Goal: Task Accomplishment & Management: Complete application form

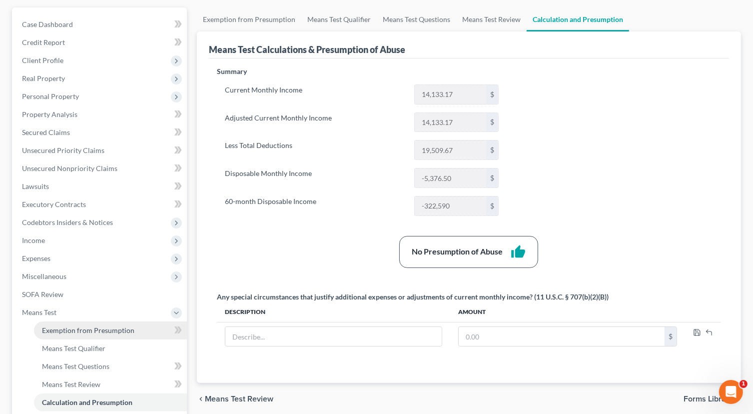
scroll to position [150, 0]
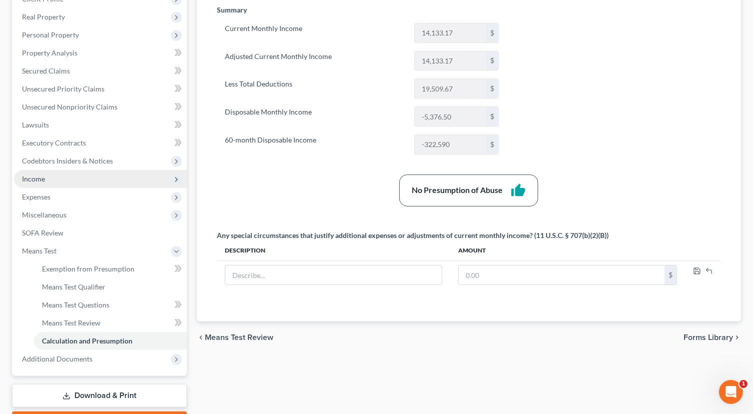
click at [49, 176] on span "Income" at bounding box center [100, 179] width 173 height 18
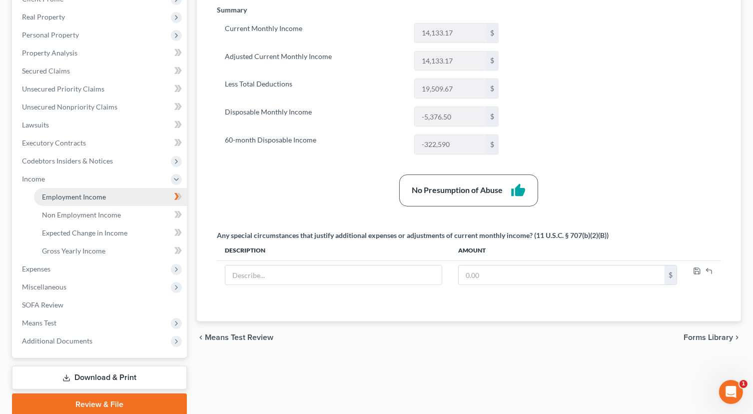
click at [96, 197] on span "Employment Income" at bounding box center [74, 196] width 64 height 8
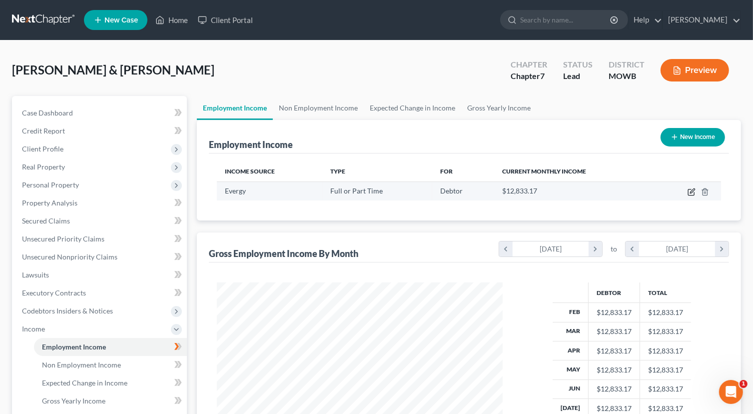
click at [692, 194] on icon "button" at bounding box center [691, 192] width 8 height 8
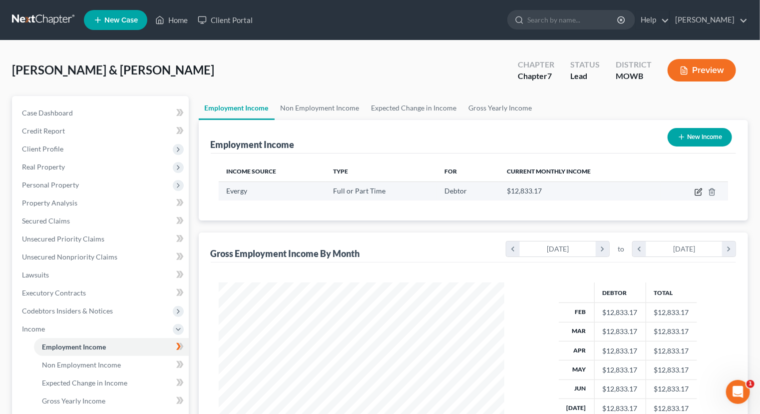
select select "0"
select select "2"
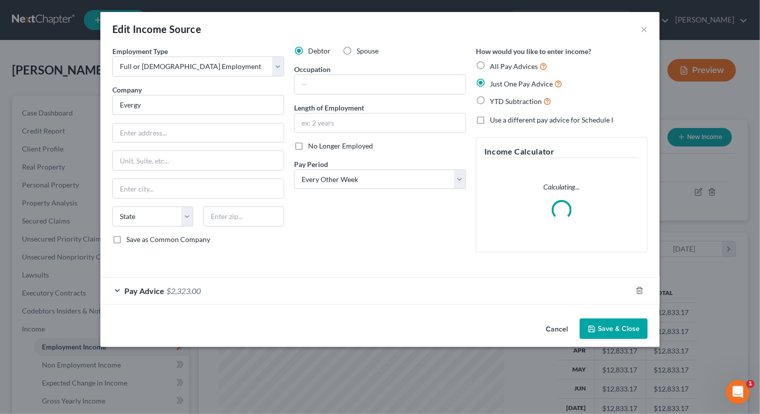
scroll to position [178, 309]
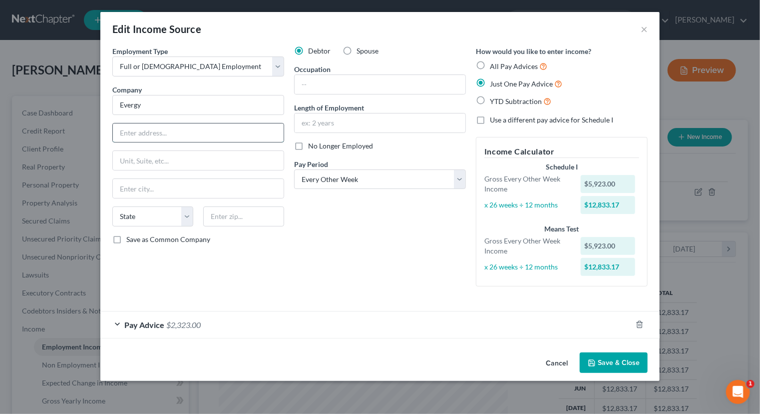
click at [176, 132] on input "text" at bounding box center [198, 132] width 171 height 19
type input "1200 Main"
type input "KCMO"
click at [186, 219] on select "State [US_STATE] AK AR AZ CA CO CT DE DC [GEOGRAPHIC_DATA] [GEOGRAPHIC_DATA] GU…" at bounding box center [152, 216] width 81 height 20
select select "26"
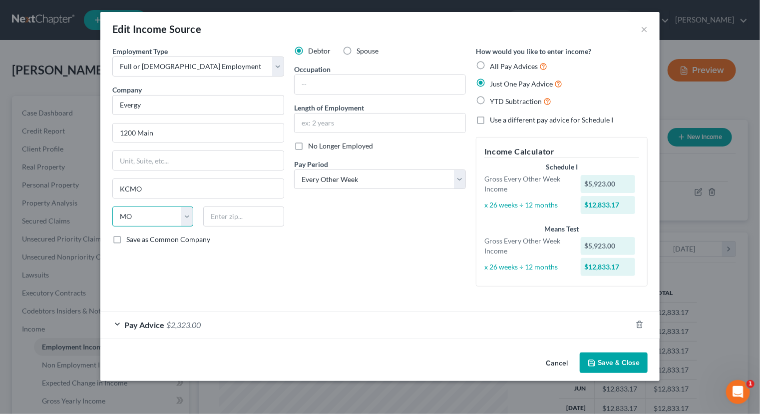
click at [112, 206] on select "State [US_STATE] AK AR AZ CA CO CT DE DC [GEOGRAPHIC_DATA] [GEOGRAPHIC_DATA] GU…" at bounding box center [152, 216] width 81 height 20
drag, startPoint x: 247, startPoint y: 210, endPoint x: 238, endPoint y: 220, distance: 13.4
click at [243, 211] on input "text" at bounding box center [243, 216] width 81 height 20
type input "64105"
click at [115, 325] on div "Pay Advice $2,323.00" at bounding box center [365, 324] width 531 height 26
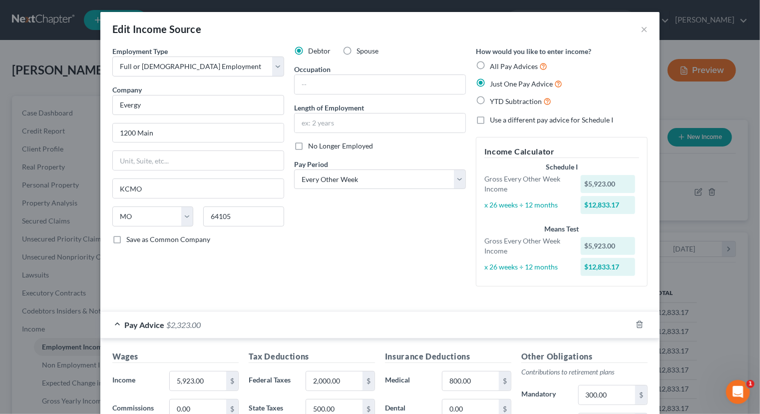
type input "[US_STATE][GEOGRAPHIC_DATA]"
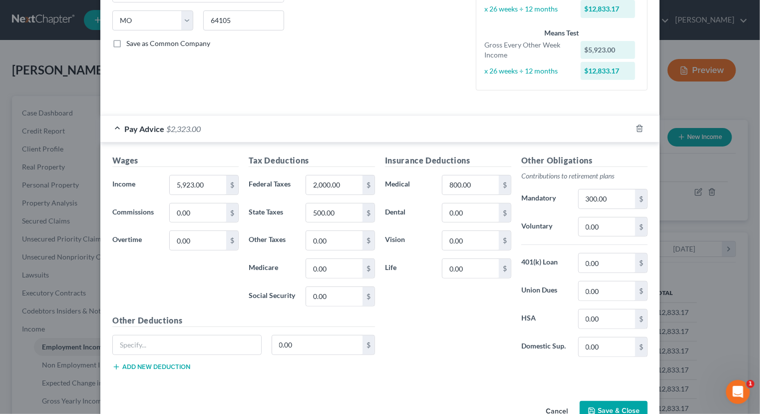
scroll to position [200, 0]
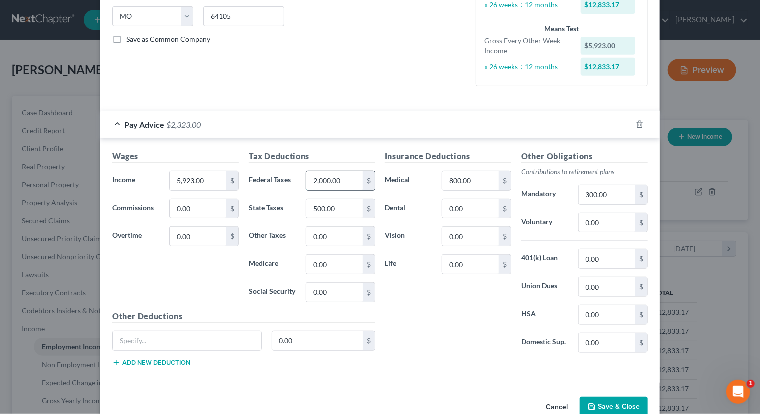
click at [350, 178] on input "2,000.00" at bounding box center [334, 180] width 56 height 19
type input "0"
type input "278.00"
click at [344, 207] on input "500.00" at bounding box center [334, 208] width 56 height 19
type input "282.00"
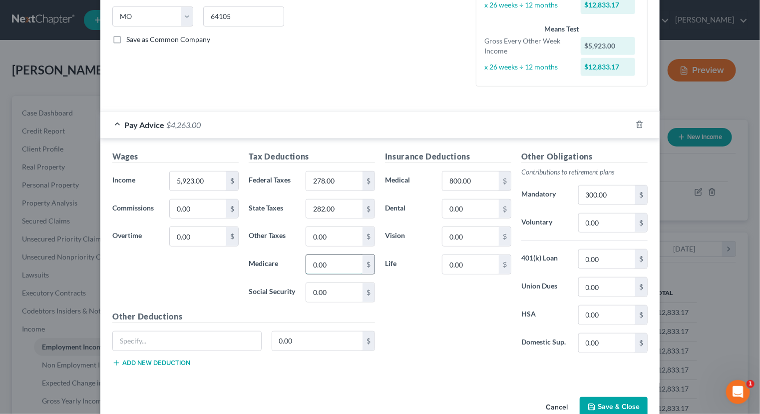
click at [344, 262] on input "0.00" at bounding box center [334, 264] width 56 height 19
type input "325.00"
click at [481, 177] on input "800.00" at bounding box center [471, 180] width 56 height 19
type input "0"
type input "162.00"
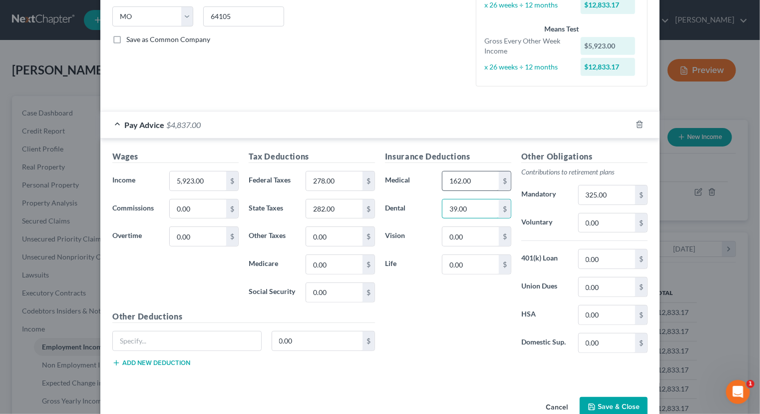
type input "39.00"
type input "0"
type input "15.00"
click at [607, 313] on input "0.00" at bounding box center [607, 314] width 56 height 19
click at [583, 313] on input "0" at bounding box center [607, 314] width 56 height 19
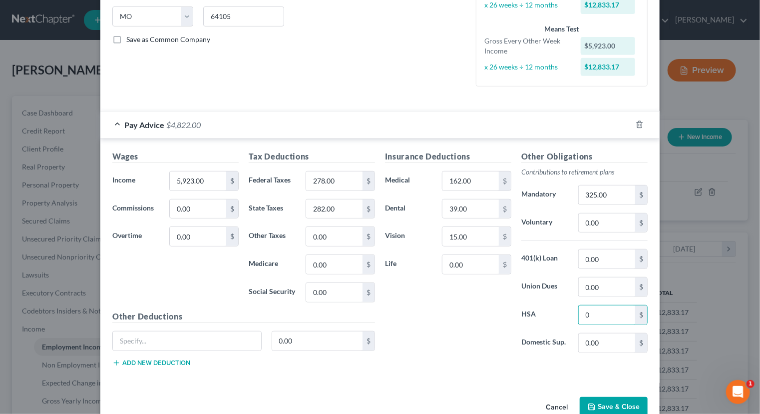
click at [479, 314] on div "Insurance Deductions Medical 162.00 $ Dental 39.00 $ Vision 15.00 $ Life 0.00 $" at bounding box center [448, 255] width 136 height 210
click at [602, 324] on div "Other Obligations Contributions to retirement plans Mandatory 325.00 $ Voluntar…" at bounding box center [584, 255] width 136 height 210
click at [601, 319] on input "0" at bounding box center [607, 314] width 56 height 19
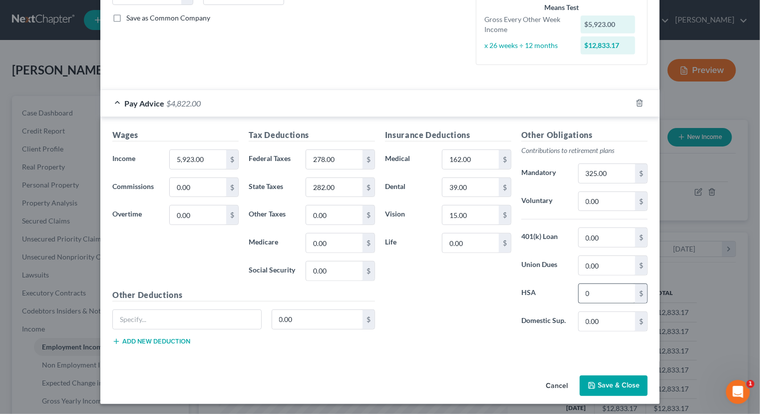
click at [597, 277] on div "Other Obligations Contributions to retirement plans Mandatory 325.00 $ Voluntar…" at bounding box center [584, 234] width 136 height 210
click at [597, 293] on input "0" at bounding box center [607, 293] width 56 height 19
click at [582, 289] on input "0" at bounding box center [607, 293] width 56 height 19
click at [587, 292] on input "0" at bounding box center [607, 293] width 56 height 19
type input "0"
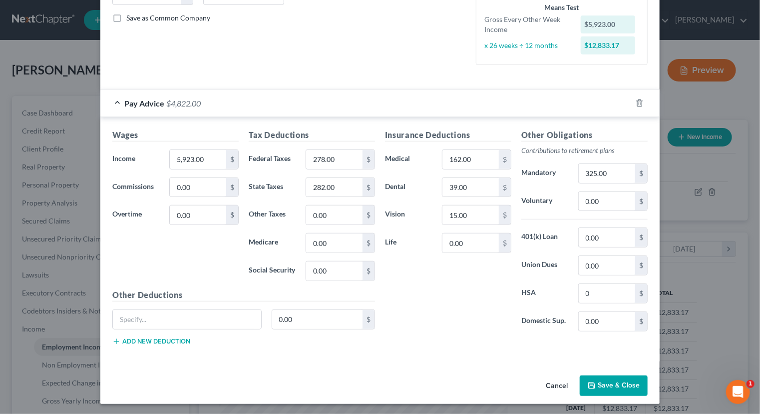
click at [505, 324] on div "Insurance Deductions Medical 162.00 $ Dental 39.00 $ Vision 15.00 $ Life 0.00 $" at bounding box center [448, 234] width 136 height 210
drag, startPoint x: 172, startPoint y: 319, endPoint x: 183, endPoint y: 313, distance: 13.2
click at [172, 319] on input "text" at bounding box center [187, 319] width 148 height 19
type input "h"
type input "HSA"
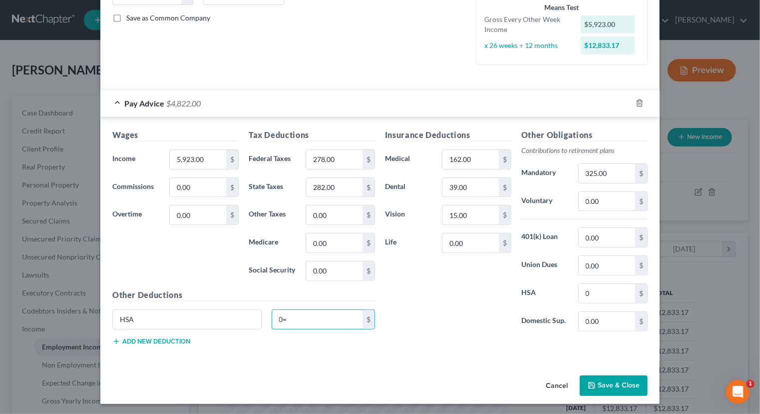
type input "0"
type input "42.00"
click at [457, 268] on div "Insurance Deductions Medical 162.00 $ Dental 39.00 $ Vision 15.00 $ Life 0.00 $" at bounding box center [448, 234] width 136 height 210
type input "0"
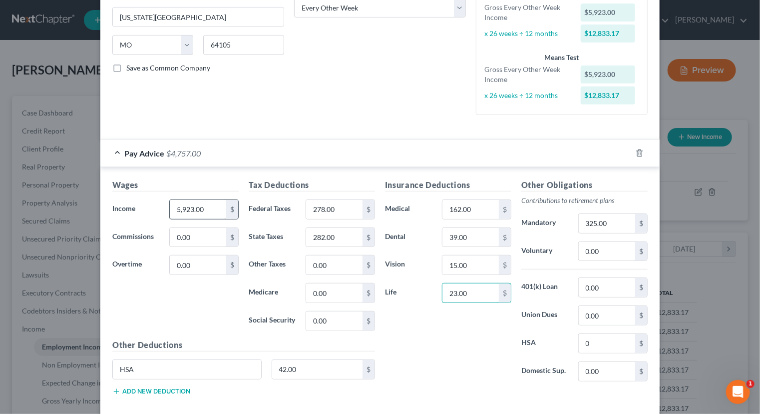
type input "23.00"
click at [210, 207] on input "5,923.00" at bounding box center [198, 209] width 56 height 19
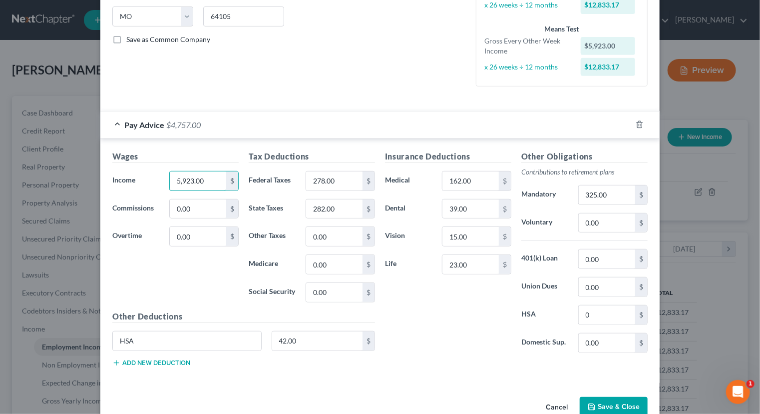
scroll to position [221, 0]
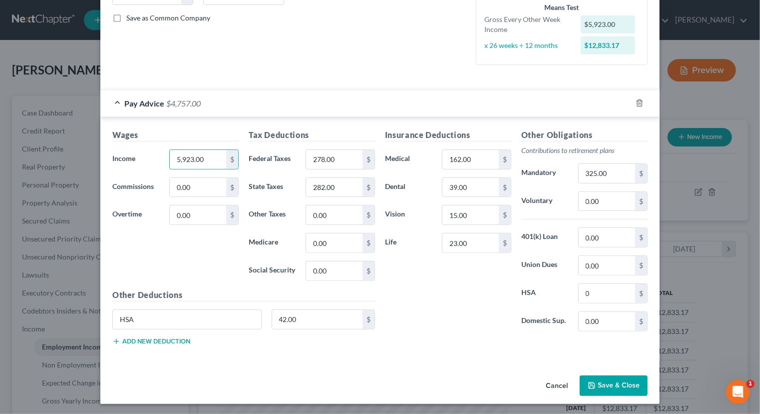
click at [122, 337] on button "Add new deduction" at bounding box center [151, 341] width 78 height 8
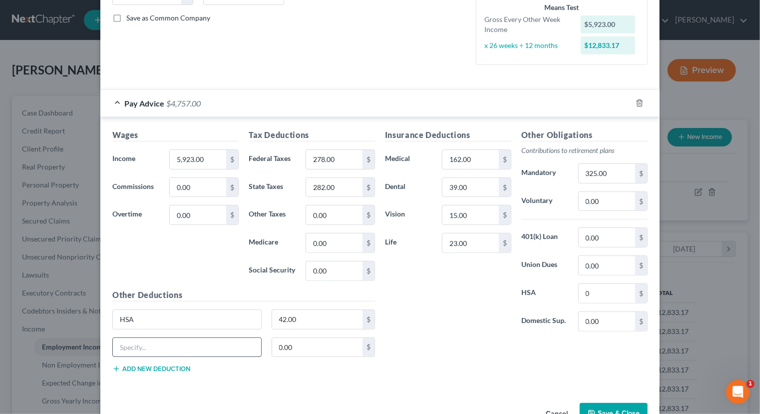
scroll to position [249, 0]
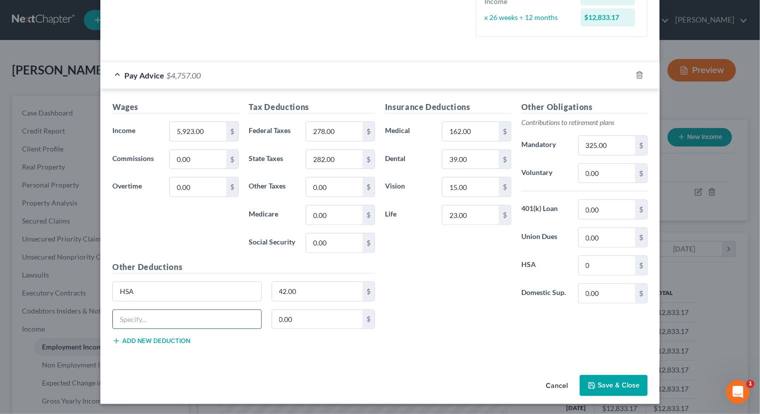
click at [141, 311] on input "text" at bounding box center [187, 319] width 148 height 19
type input "Legal insurance"
type input "8.00"
click at [140, 337] on button "Add new deduction" at bounding box center [151, 341] width 78 height 8
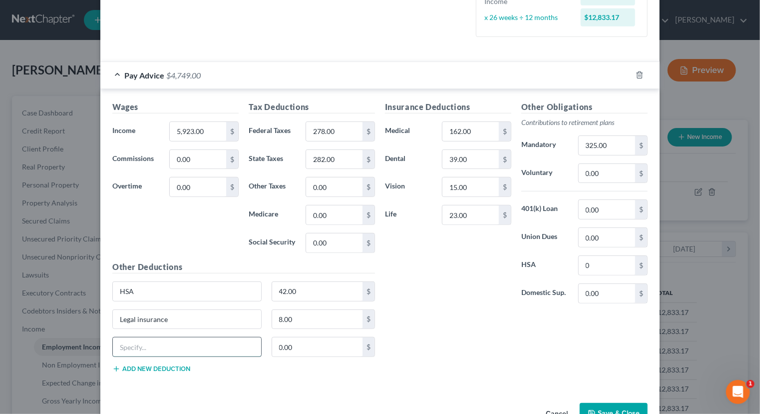
click at [146, 339] on input "text" at bounding box center [187, 346] width 148 height 19
type input "A"
type input "Disability Ins."
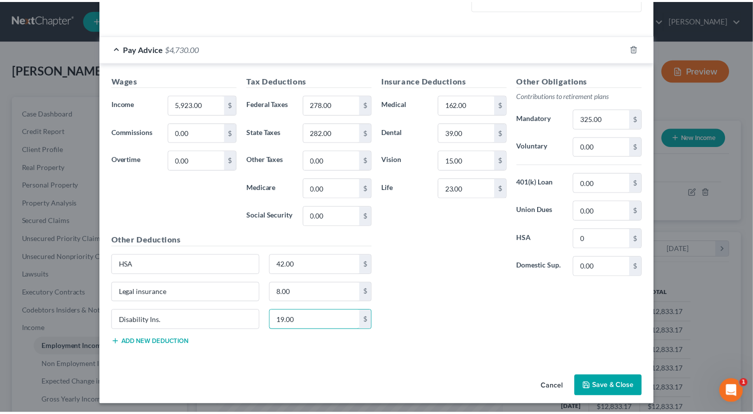
scroll to position [277, 0]
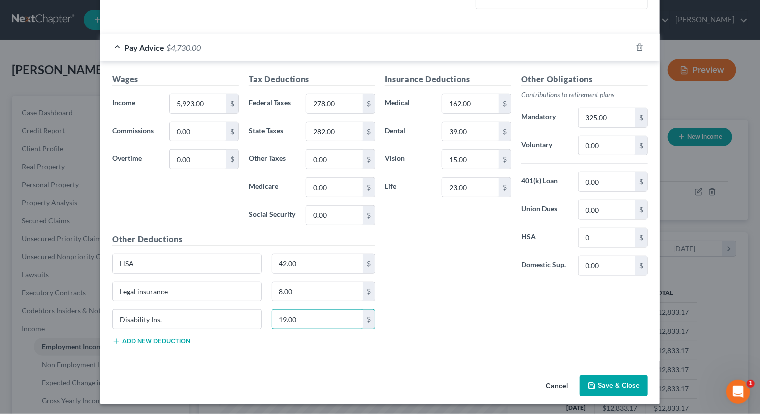
type input "19.00"
click at [588, 382] on icon "button" at bounding box center [592, 386] width 8 height 8
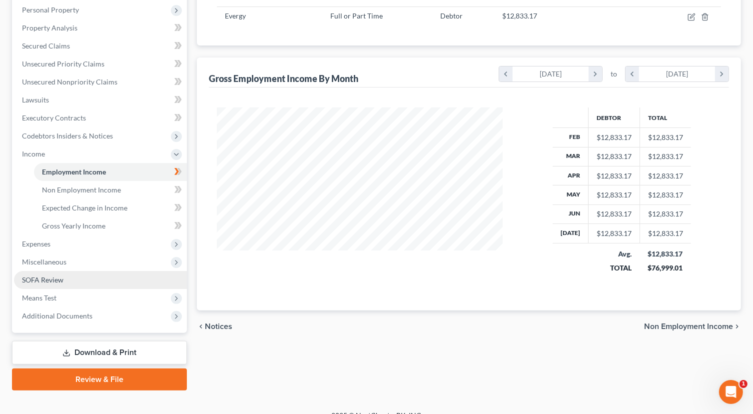
scroll to position [188, 0]
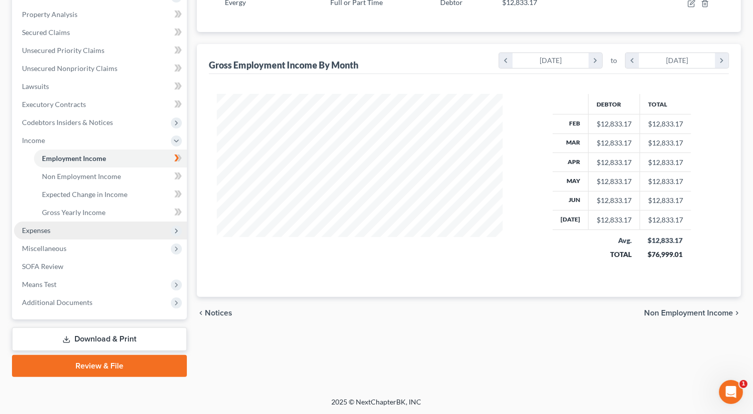
click at [100, 231] on span "Expenses" at bounding box center [100, 230] width 173 height 18
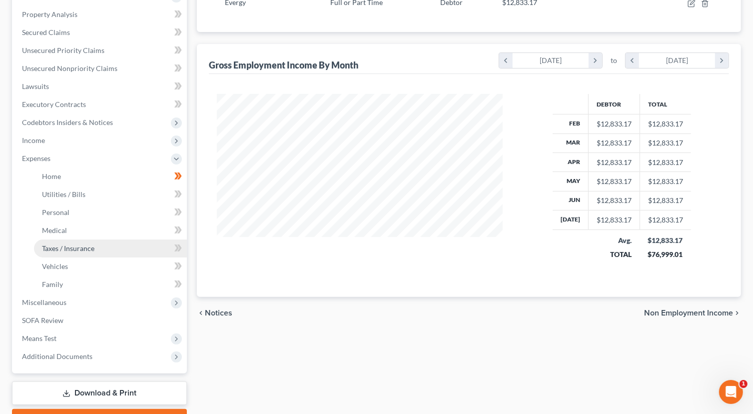
scroll to position [238, 0]
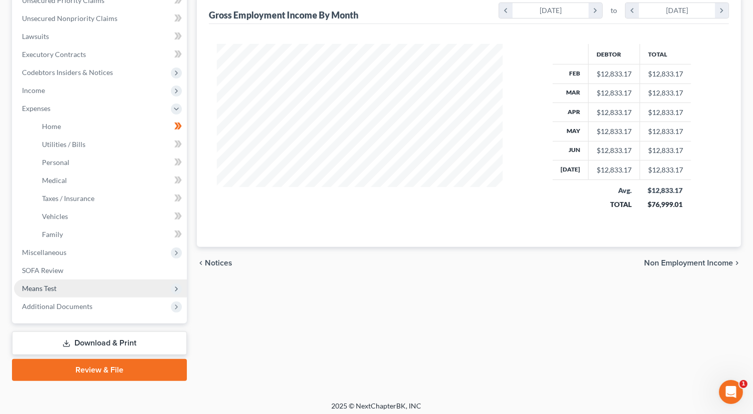
click at [64, 287] on span "Means Test" at bounding box center [100, 288] width 173 height 18
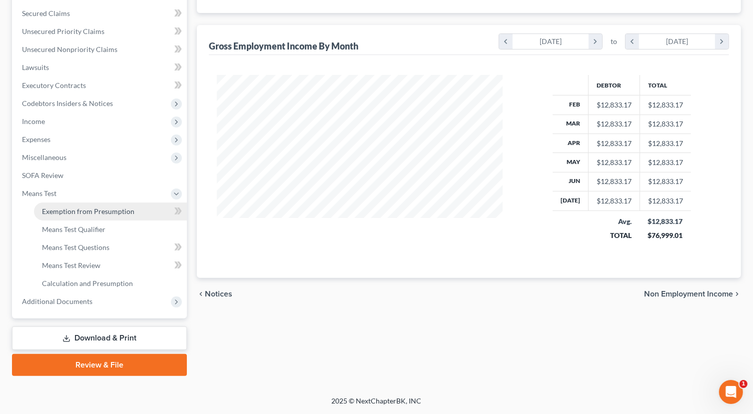
scroll to position [206, 0]
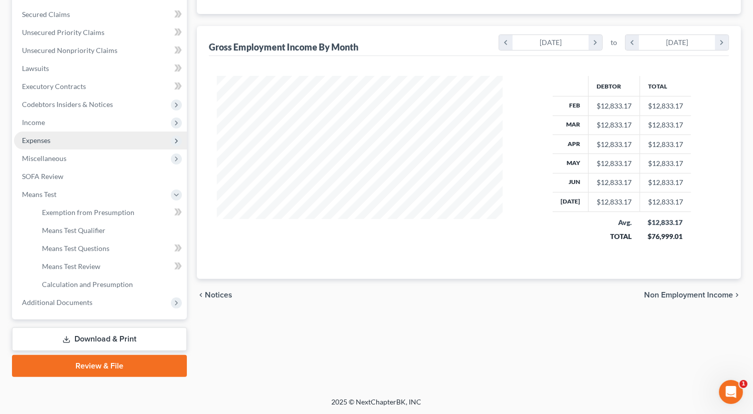
click at [54, 140] on span "Expenses" at bounding box center [100, 140] width 173 height 18
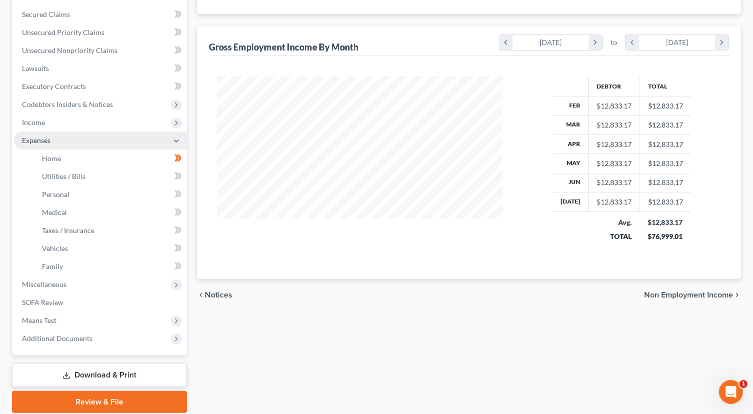
scroll to position [238, 0]
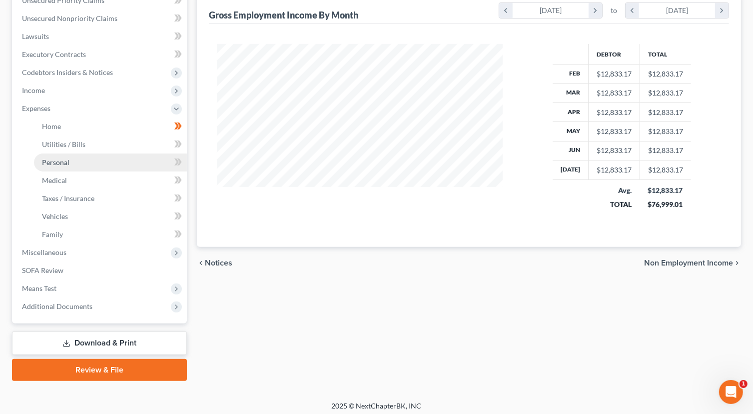
click at [74, 163] on link "Personal" at bounding box center [110, 162] width 153 height 18
click at [85, 158] on link "Personal" at bounding box center [110, 162] width 153 height 18
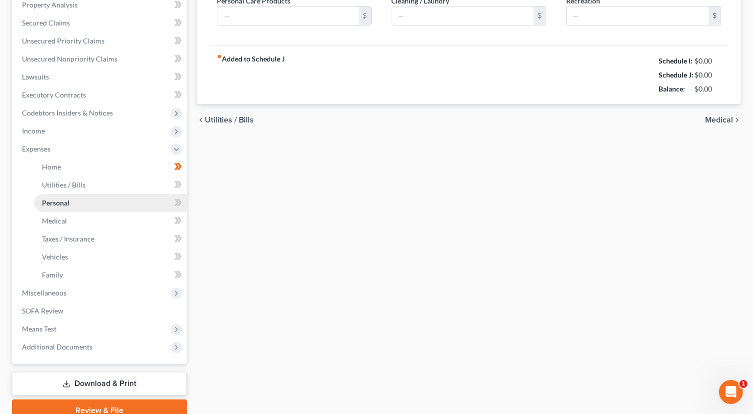
type input "600.00"
type input "0.00"
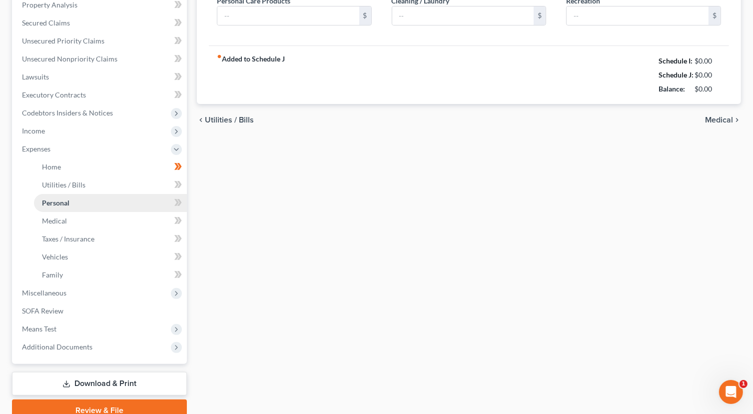
type input "0.00"
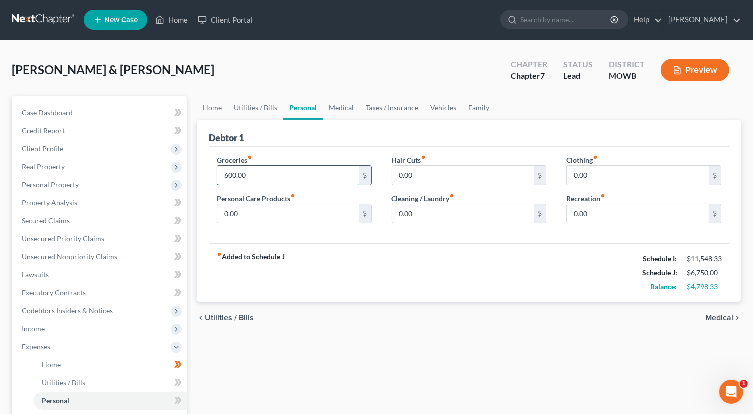
click at [296, 171] on input "600.00" at bounding box center [288, 175] width 142 height 19
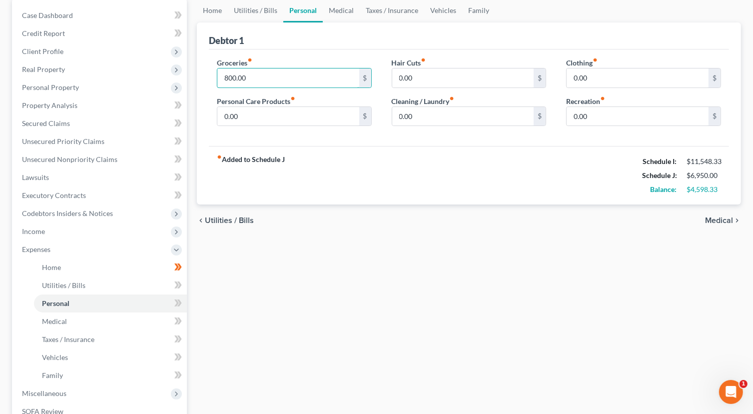
scroll to position [100, 0]
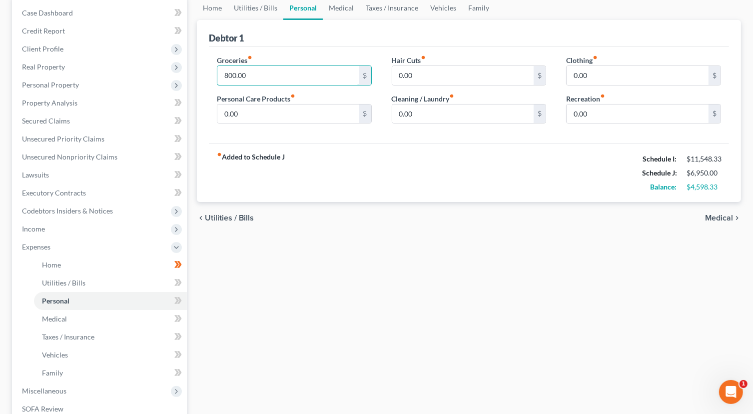
type input "800.00"
click at [711, 217] on span "Medical" at bounding box center [719, 218] width 28 height 8
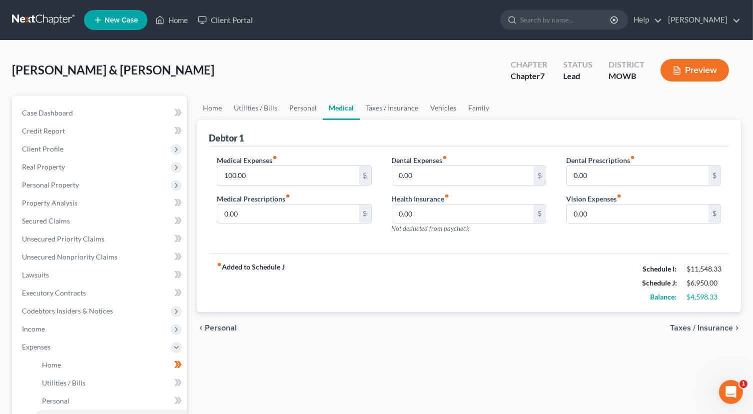
click at [681, 324] on span "Taxes / Insurance" at bounding box center [701, 328] width 63 height 8
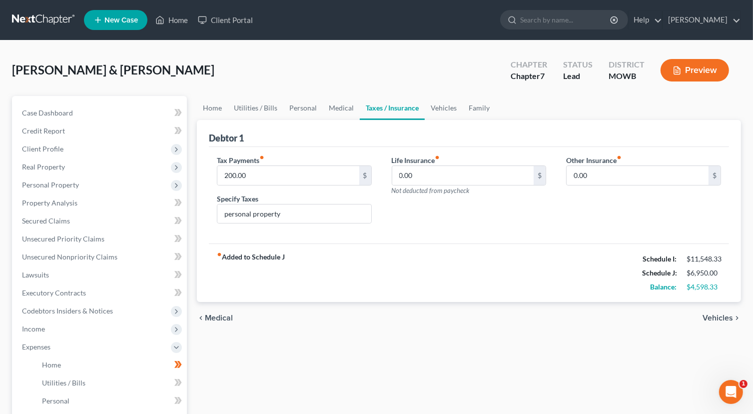
click at [681, 323] on div "chevron_left Medical Vehicles chevron_right" at bounding box center [469, 318] width 544 height 32
click at [709, 314] on span "Vehicles" at bounding box center [717, 318] width 30 height 8
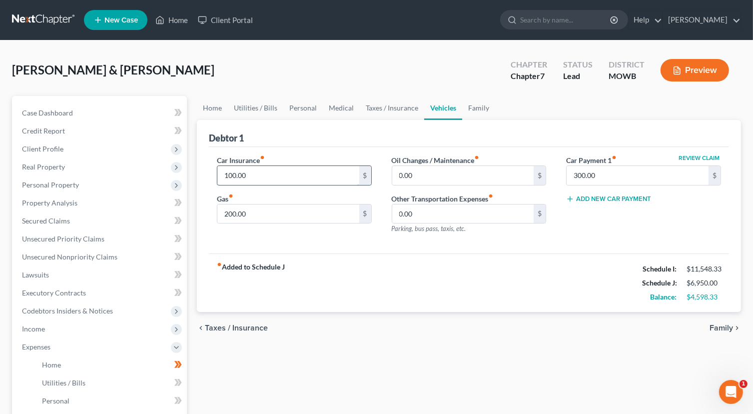
click at [279, 176] on input "100.00" at bounding box center [288, 175] width 142 height 19
click at [614, 167] on input "300.00" at bounding box center [637, 175] width 142 height 19
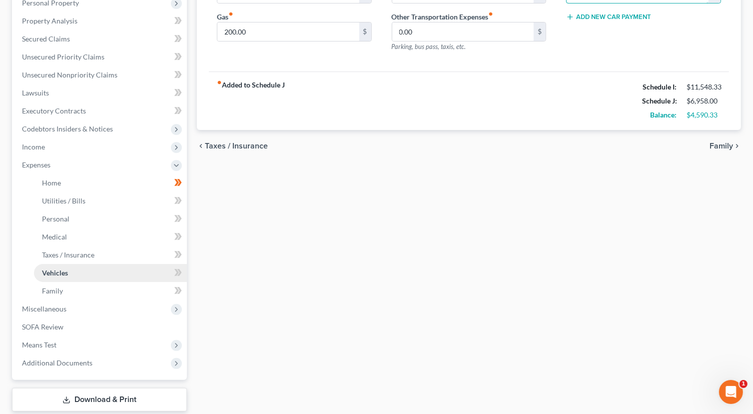
scroll to position [200, 0]
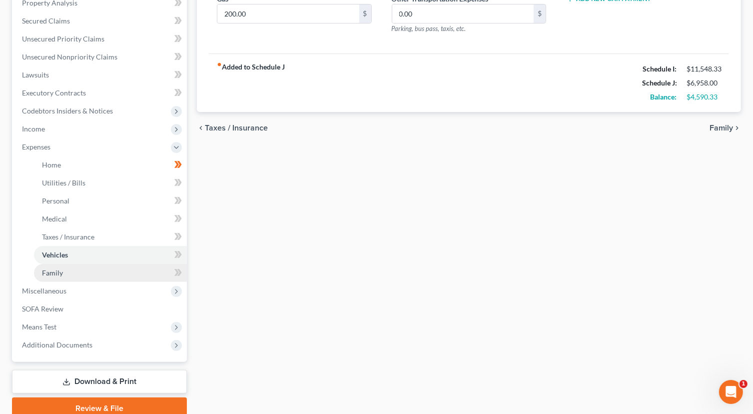
type input "308.00"
click at [112, 271] on link "Family" at bounding box center [110, 273] width 153 height 18
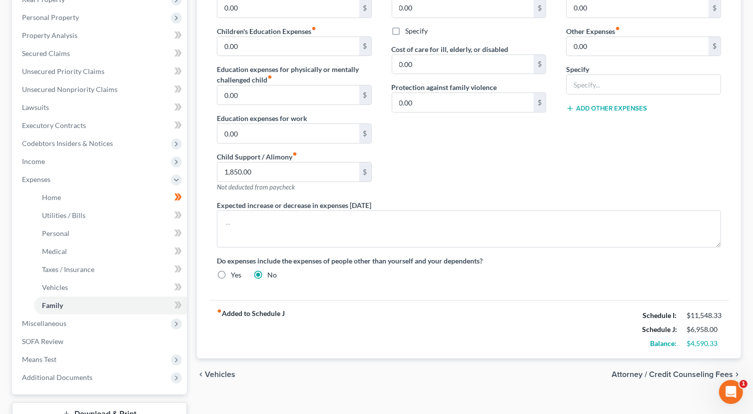
scroll to position [150, 0]
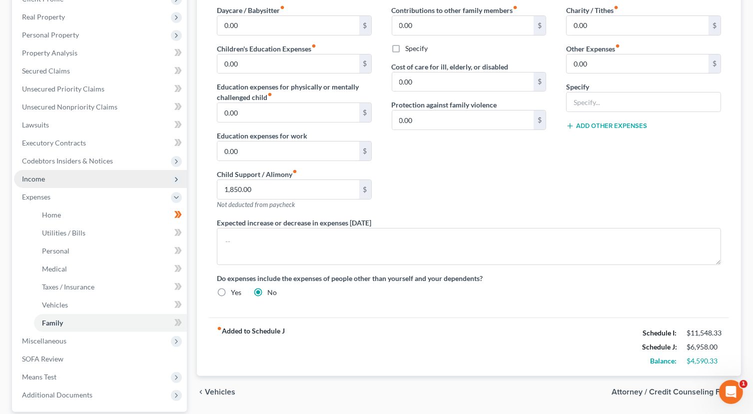
drag, startPoint x: 55, startPoint y: 180, endPoint x: 101, endPoint y: 180, distance: 46.4
click at [55, 180] on span "Income" at bounding box center [100, 179] width 173 height 18
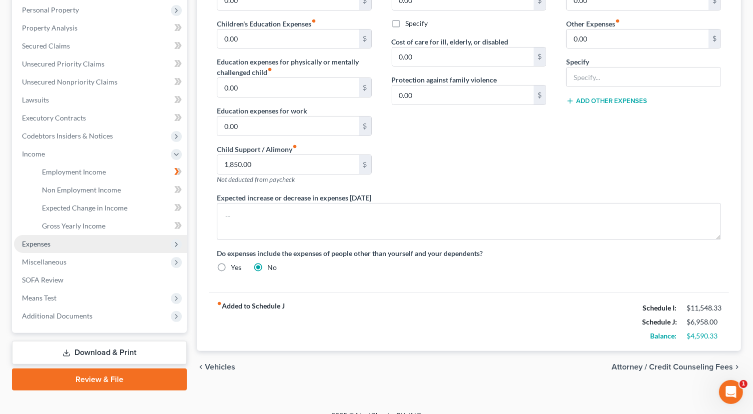
scroll to position [188, 0]
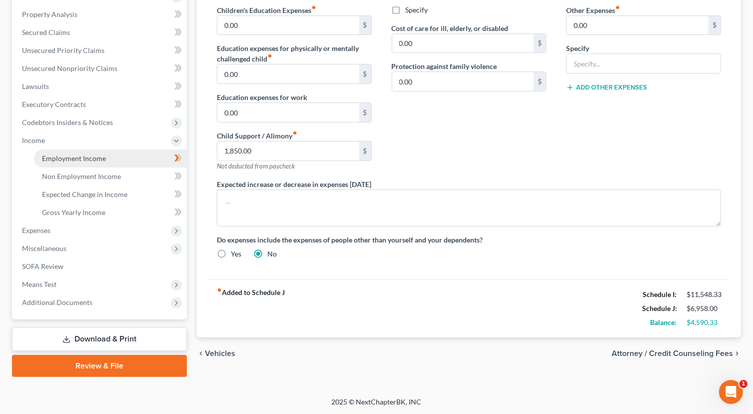
click at [92, 160] on span "Employment Income" at bounding box center [74, 158] width 64 height 8
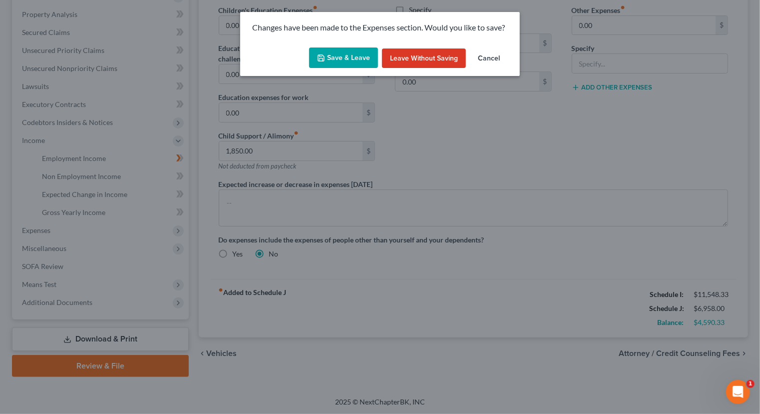
click at [344, 56] on button "Save & Leave" at bounding box center [343, 57] width 69 height 21
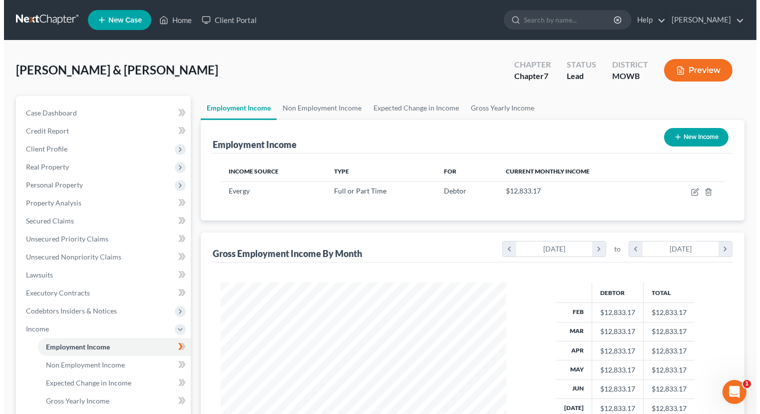
scroll to position [178, 306]
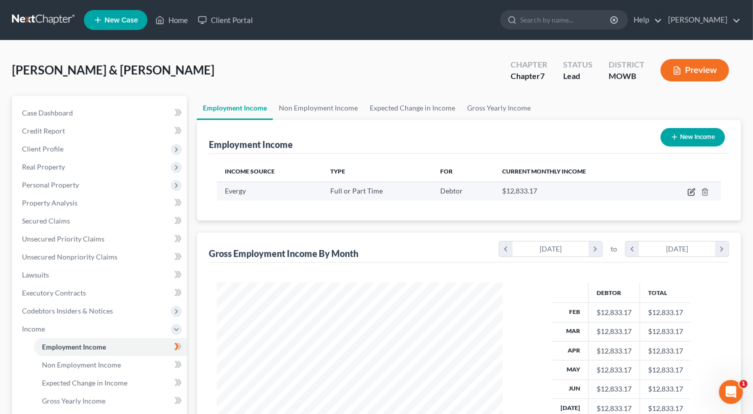
click at [687, 191] on icon "button" at bounding box center [691, 192] width 8 height 8
select select "0"
select select "26"
select select "2"
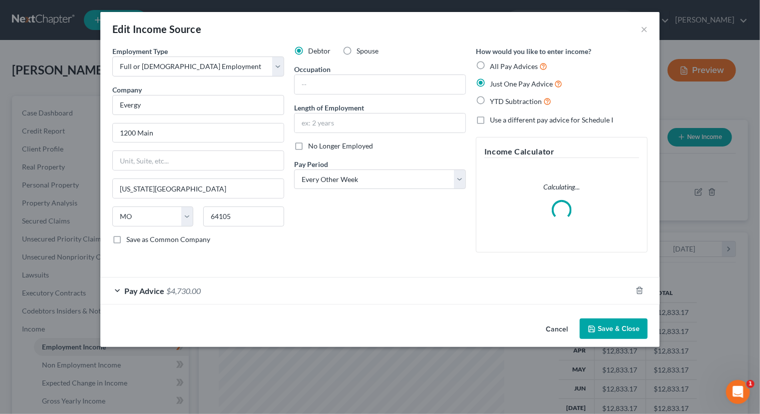
scroll to position [178, 309]
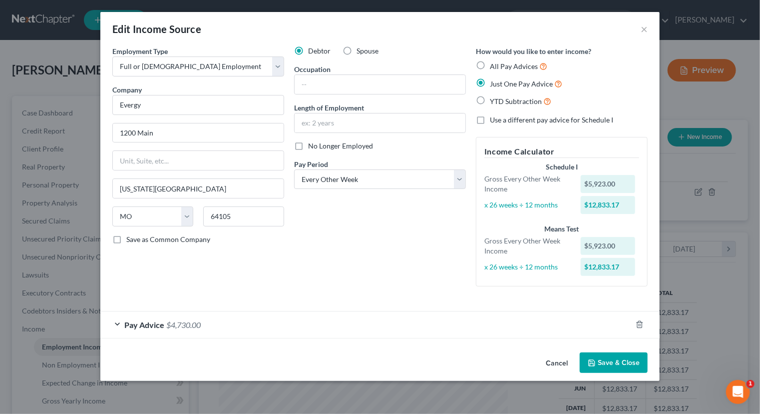
click at [117, 325] on div "Pay Advice $4,730.00" at bounding box center [365, 324] width 531 height 26
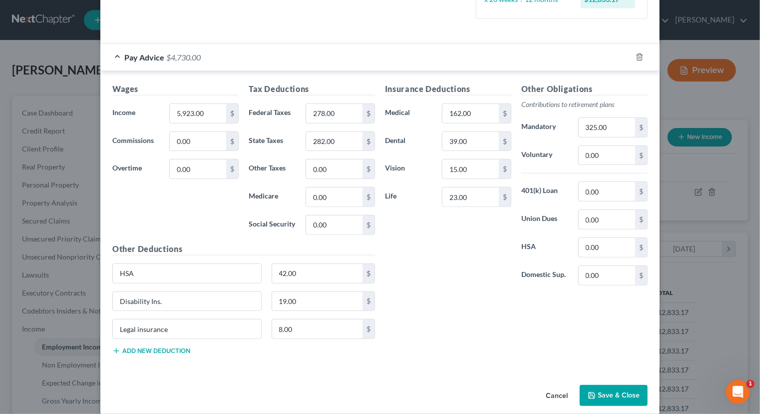
scroll to position [277, 0]
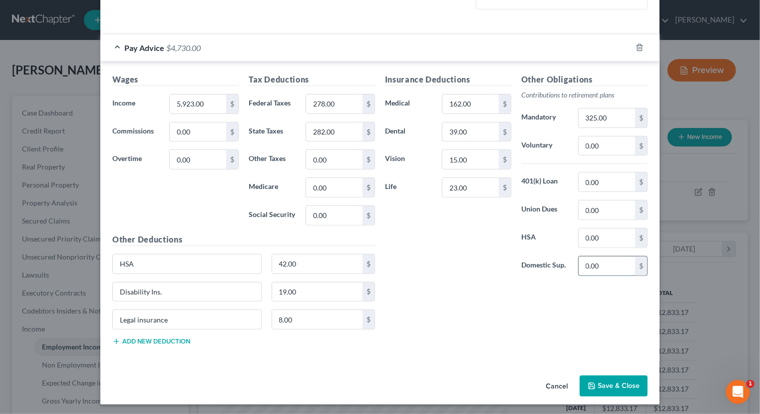
click at [609, 265] on input "0.00" at bounding box center [607, 265] width 56 height 19
click at [422, 263] on div "Insurance Deductions Medical 162.00 $ Dental 39.00 $ Vision 15.00 $ Life 23.00 $" at bounding box center [448, 178] width 136 height 210
click at [119, 339] on button "Add new deduction" at bounding box center [151, 341] width 78 height 8
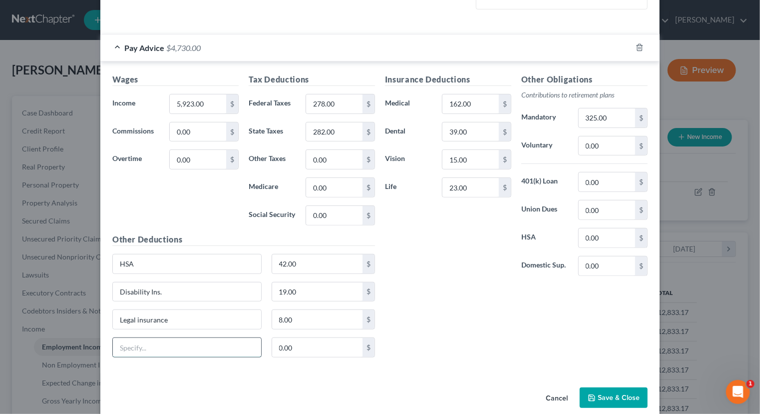
drag, startPoint x: 144, startPoint y: 349, endPoint x: 143, endPoint y: 344, distance: 5.7
click at [143, 345] on input "text" at bounding box center [187, 347] width 148 height 19
type input "child support"
type input "0"
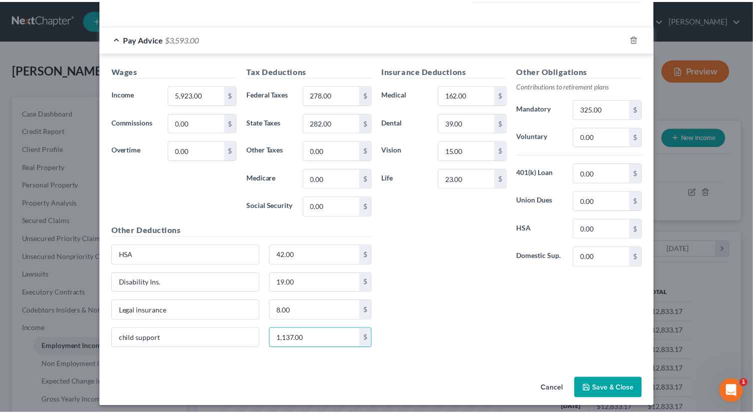
scroll to position [288, 0]
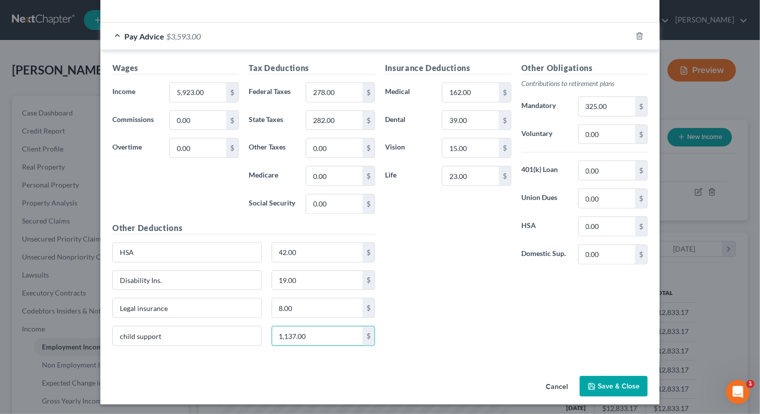
type input "1,137.00"
click at [590, 383] on polyline "button" at bounding box center [591, 383] width 2 height 1
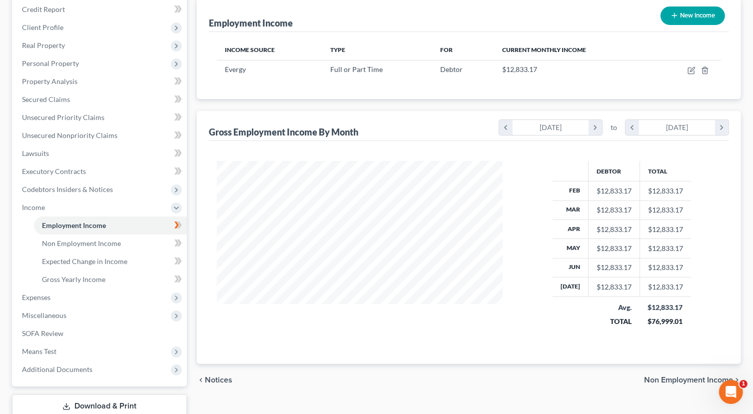
scroll to position [188, 0]
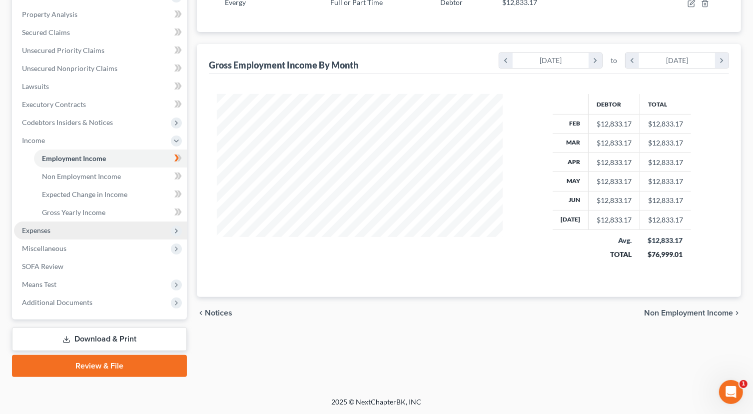
drag, startPoint x: 66, startPoint y: 233, endPoint x: 82, endPoint y: 235, distance: 16.2
click at [66, 233] on span "Expenses" at bounding box center [100, 230] width 173 height 18
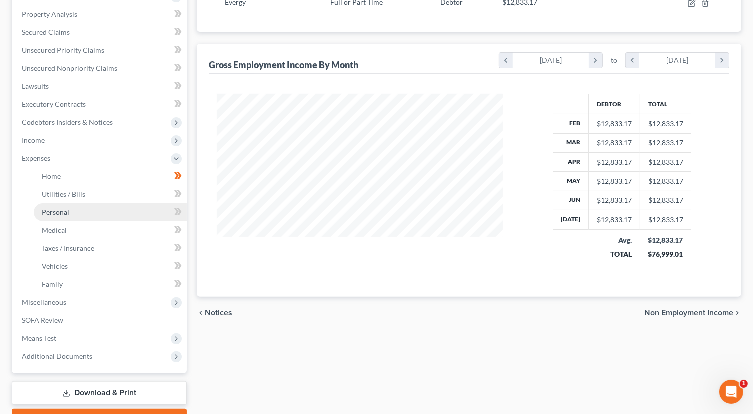
click at [66, 216] on link "Personal" at bounding box center [110, 212] width 153 height 18
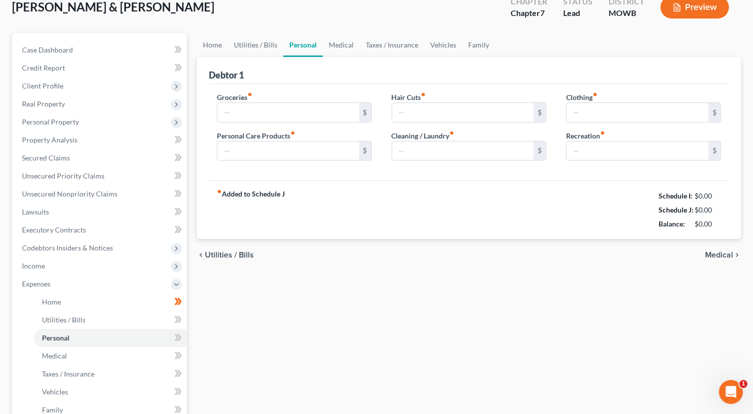
type input "800.00"
type input "0.00"
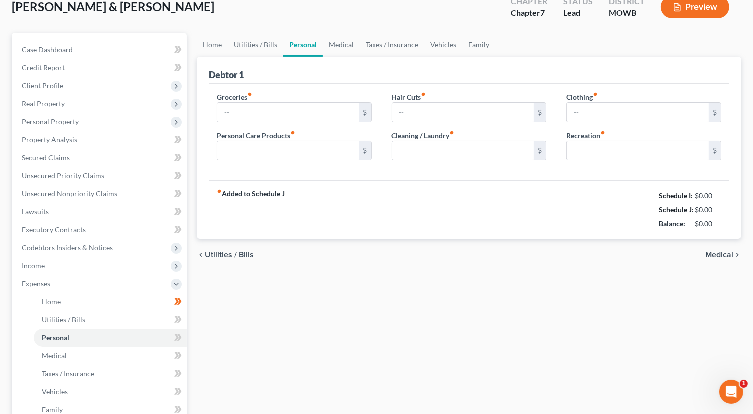
type input "0.00"
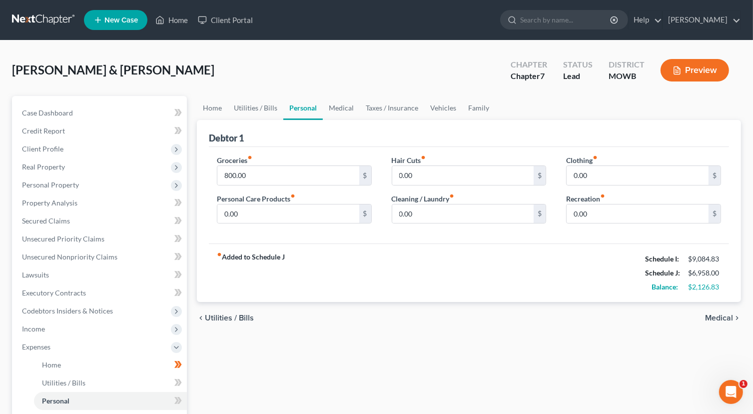
click at [711, 315] on span "Medical" at bounding box center [719, 318] width 28 height 8
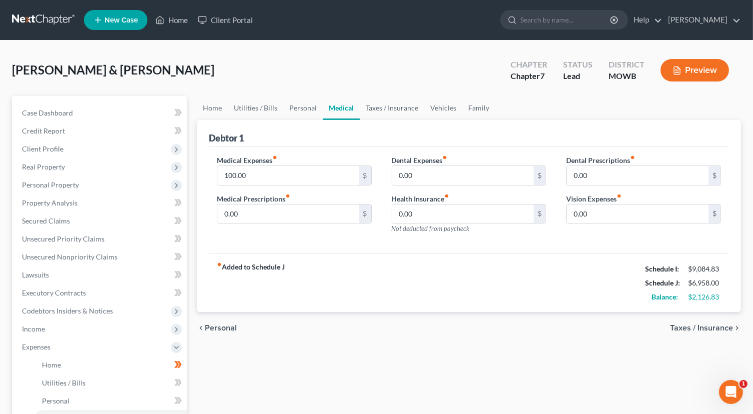
click at [704, 328] on span "Taxes / Insurance" at bounding box center [701, 328] width 63 height 8
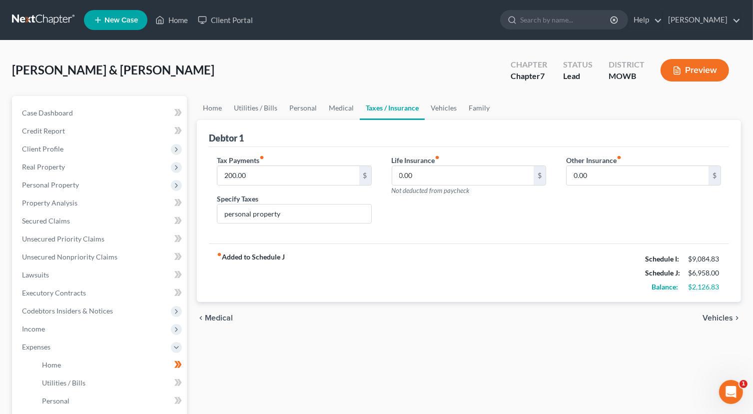
click at [703, 326] on div "chevron_left Medical Vehicles chevron_right" at bounding box center [469, 318] width 544 height 32
click at [702, 314] on div "chevron_left Medical Vehicles chevron_right" at bounding box center [469, 318] width 544 height 32
click at [717, 316] on span "Vehicles" at bounding box center [717, 318] width 30 height 8
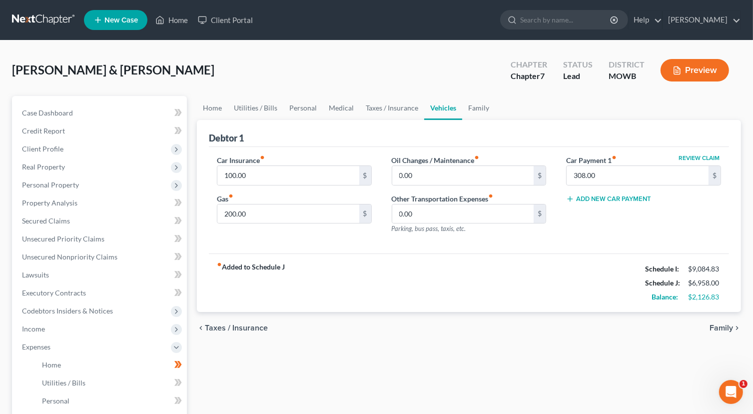
click at [716, 315] on div "chevron_left Taxes / Insurance Family chevron_right" at bounding box center [469, 328] width 544 height 32
click at [721, 328] on span "Family" at bounding box center [720, 328] width 23 height 8
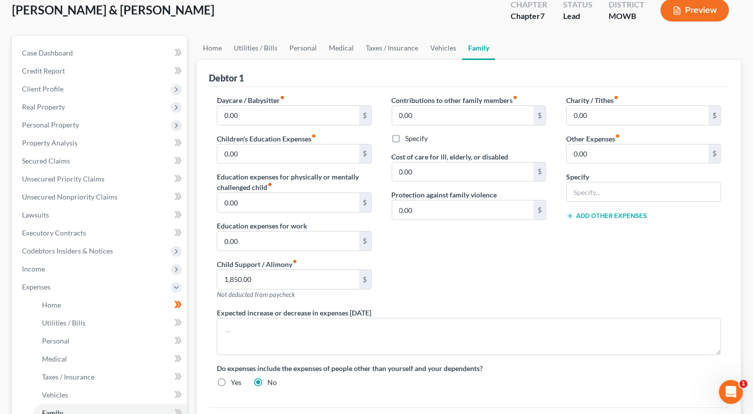
scroll to position [100, 0]
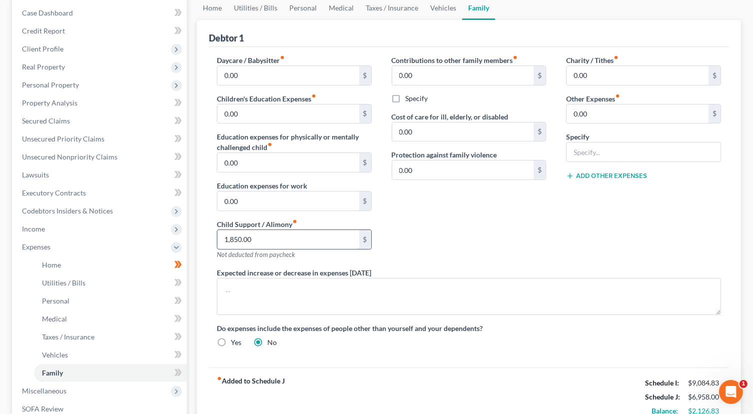
drag, startPoint x: 254, startPoint y: 239, endPoint x: 278, endPoint y: 238, distance: 24.0
click at [254, 239] on input "1,850.00" at bounding box center [288, 239] width 142 height 19
click at [289, 242] on input "1,850.00" at bounding box center [288, 239] width 142 height 19
type input "1"
click at [486, 268] on div "Expected increase or decrease in expenses [DATE]" at bounding box center [469, 290] width 524 height 47
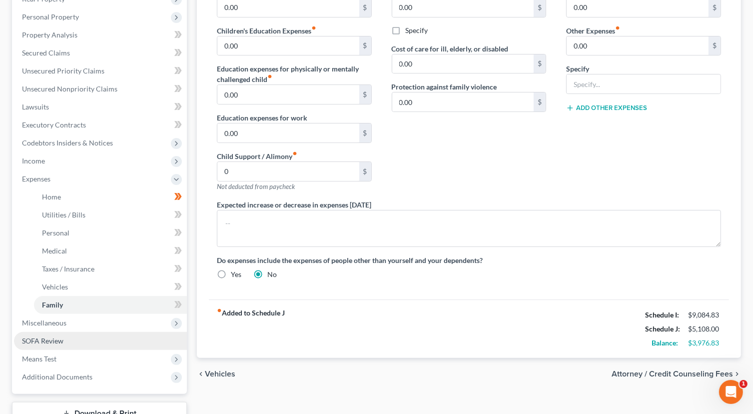
scroll to position [200, 0]
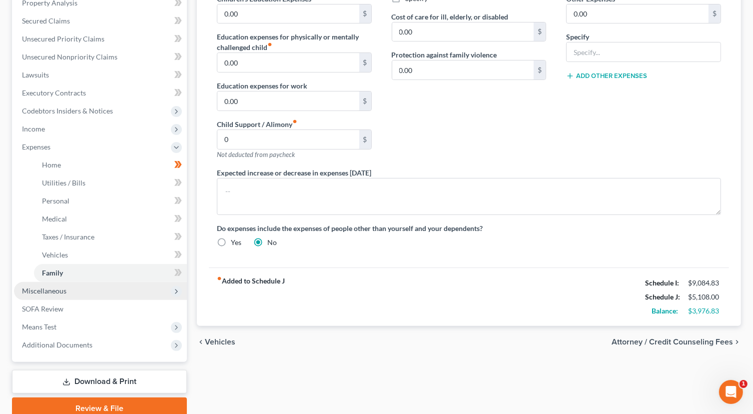
click at [77, 292] on span "Miscellaneous" at bounding box center [100, 291] width 173 height 18
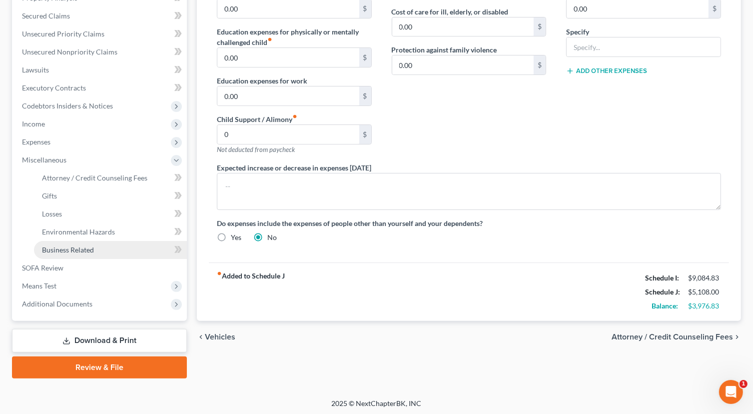
scroll to position [206, 0]
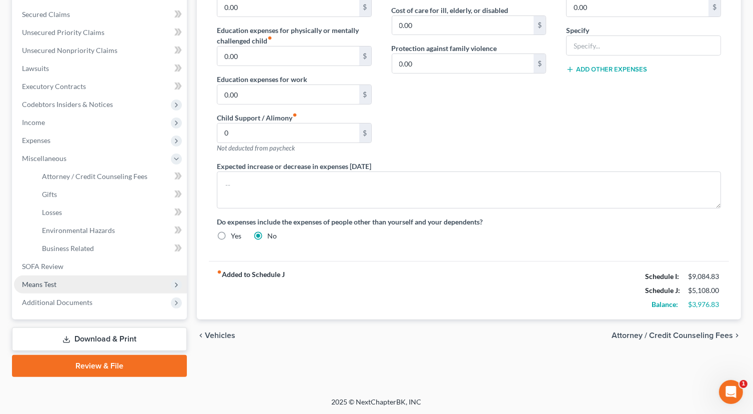
drag, startPoint x: 70, startPoint y: 285, endPoint x: 91, endPoint y: 283, distance: 20.5
click at [71, 284] on span "Means Test" at bounding box center [100, 284] width 173 height 18
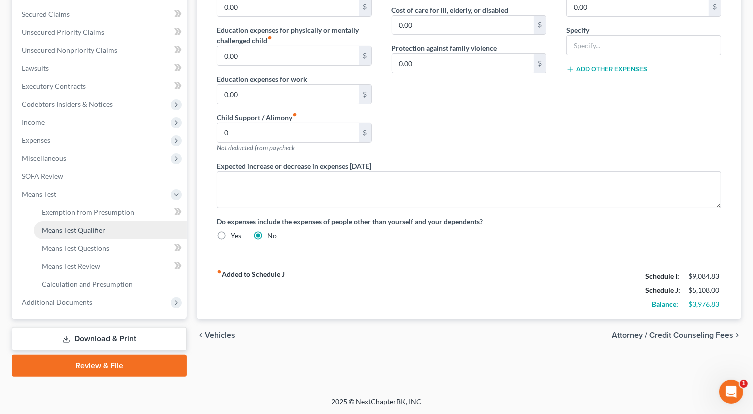
click at [91, 230] on span "Means Test Qualifier" at bounding box center [73, 230] width 63 height 8
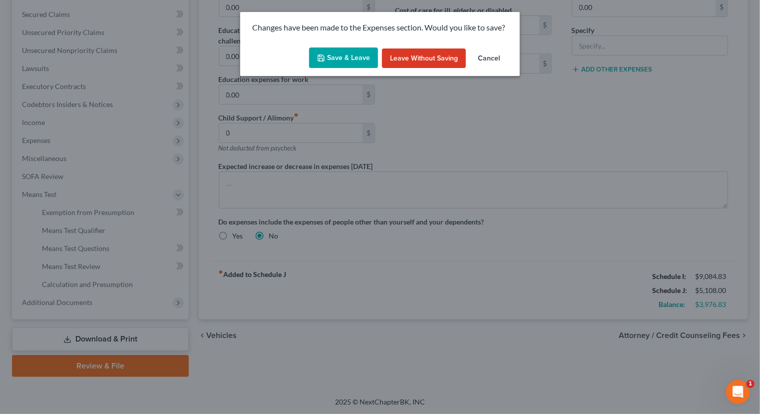
click at [328, 54] on button "Save & Leave" at bounding box center [343, 57] width 69 height 21
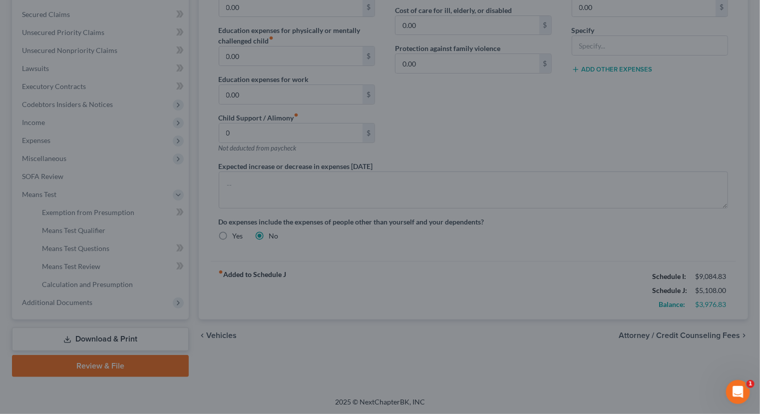
type input "0.00"
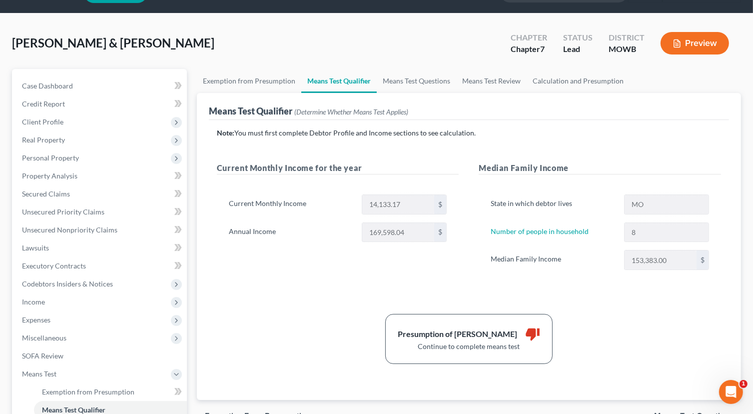
scroll to position [50, 0]
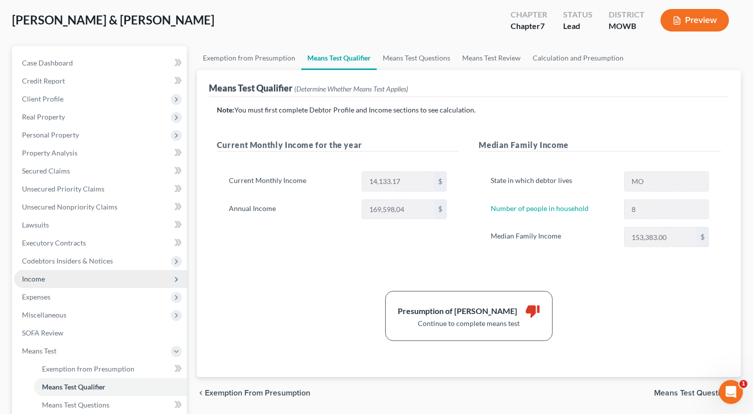
click at [32, 277] on span "Income" at bounding box center [33, 278] width 23 height 8
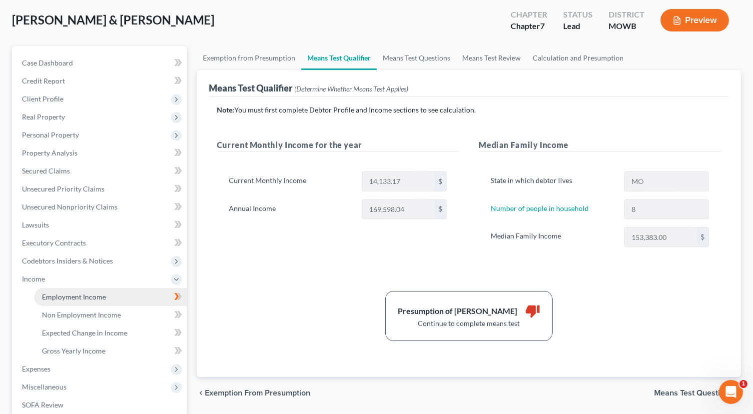
drag, startPoint x: 109, startPoint y: 295, endPoint x: 134, endPoint y: 295, distance: 25.0
click at [109, 295] on link "Employment Income" at bounding box center [110, 297] width 153 height 18
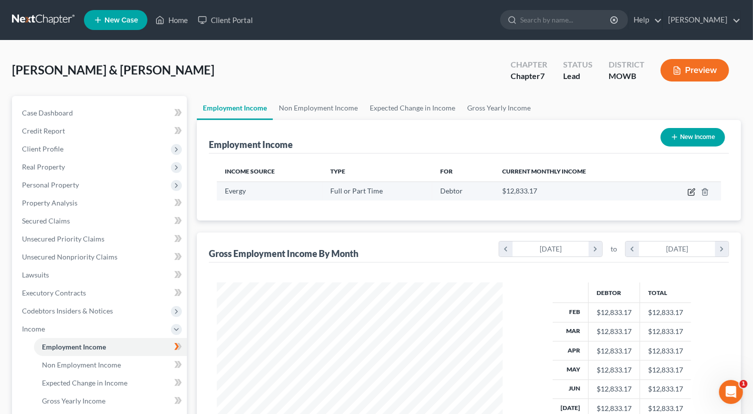
click at [689, 191] on icon "button" at bounding box center [691, 192] width 8 height 8
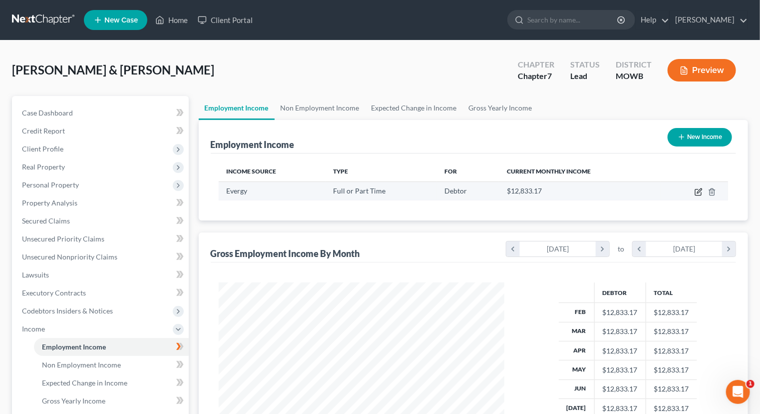
select select "0"
select select "26"
select select "2"
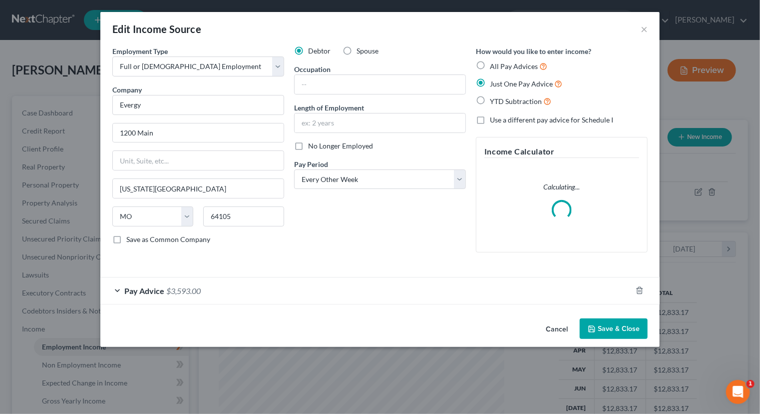
scroll to position [178, 309]
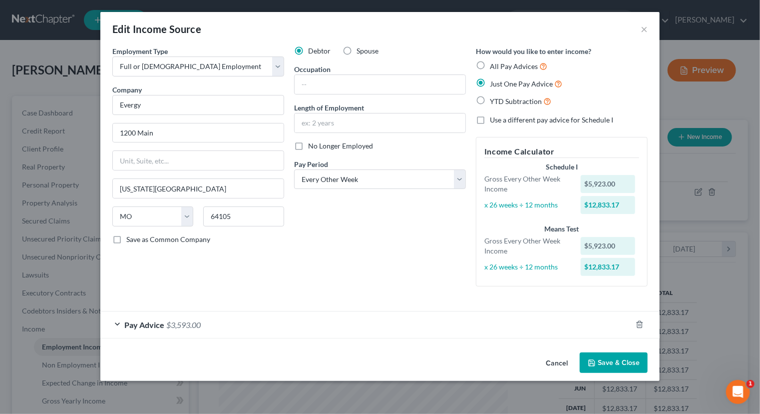
click at [119, 323] on div "Pay Advice $3,593.00" at bounding box center [365, 324] width 531 height 26
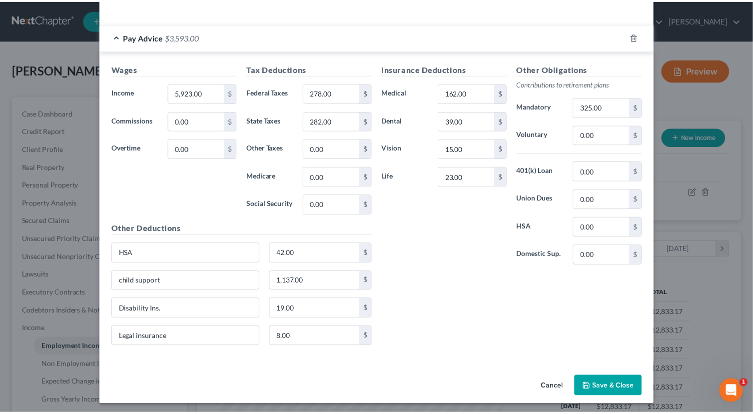
scroll to position [288, 0]
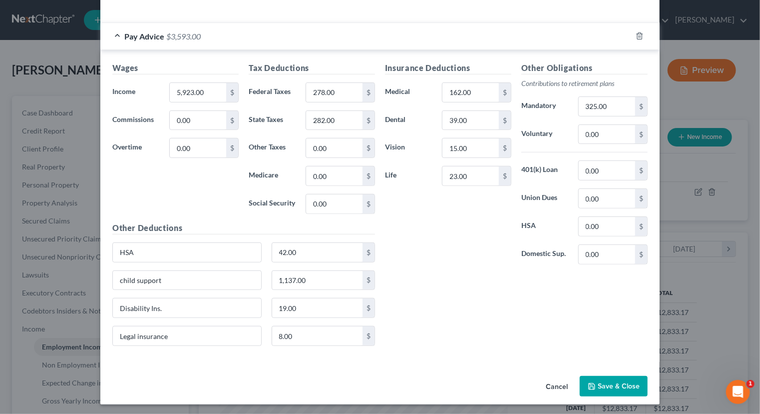
click at [597, 373] on div "Cancel Save & Close" at bounding box center [379, 388] width 559 height 33
click at [593, 379] on button "Save & Close" at bounding box center [614, 386] width 68 height 21
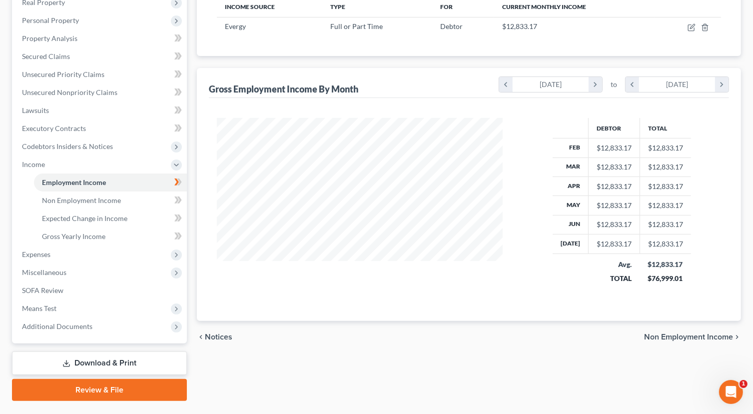
scroll to position [188, 0]
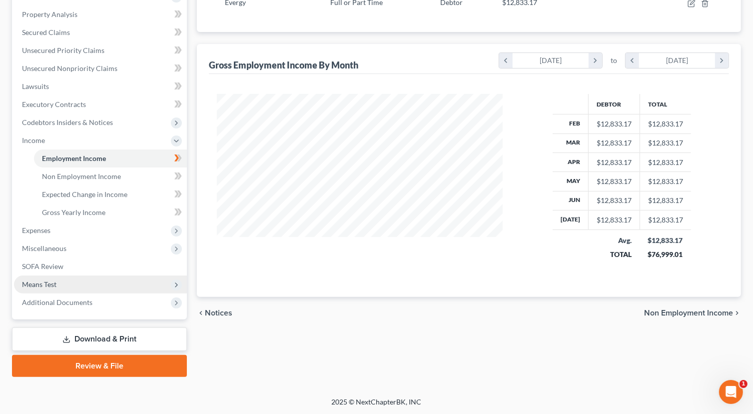
click at [98, 283] on span "Means Test" at bounding box center [100, 284] width 173 height 18
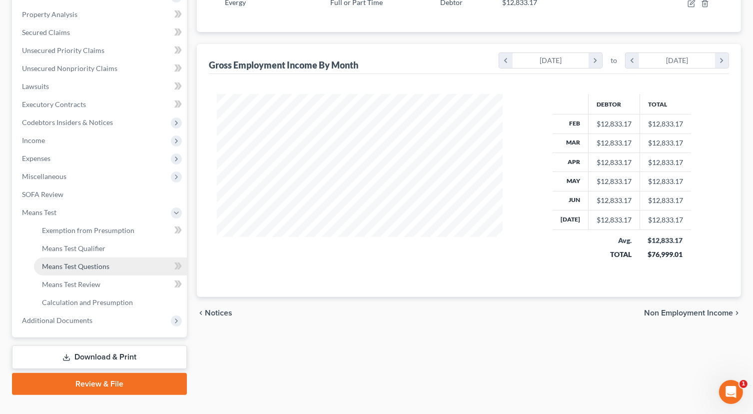
click at [113, 265] on link "Means Test Questions" at bounding box center [110, 266] width 153 height 18
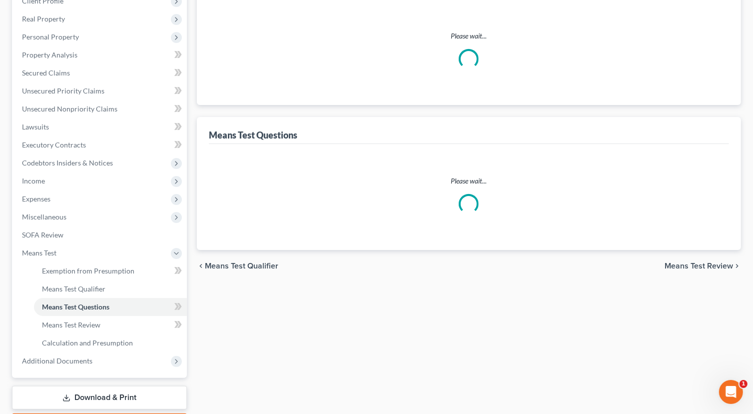
scroll to position [150, 0]
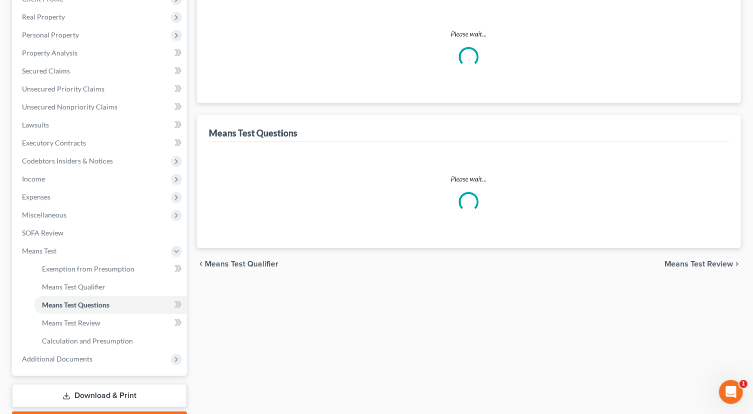
select select "0"
select select "60"
select select "1"
select select "60"
select select "2"
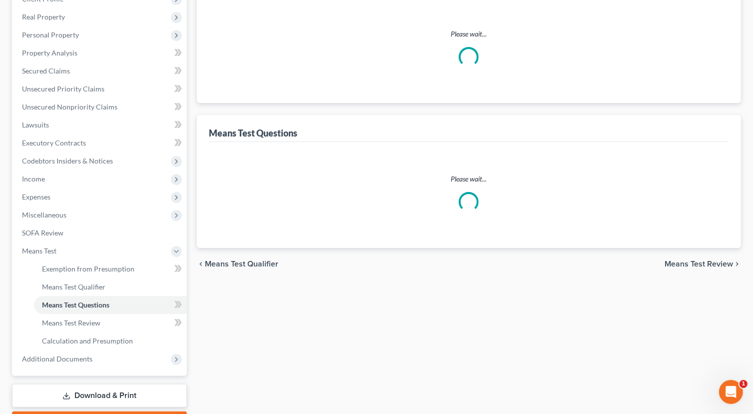
select select "6"
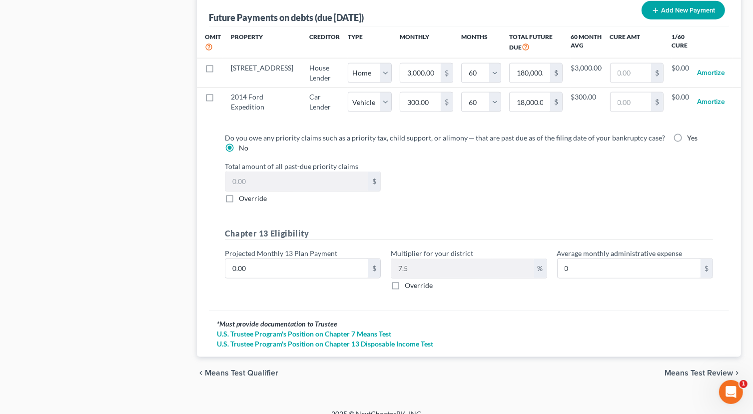
scroll to position [1086, 0]
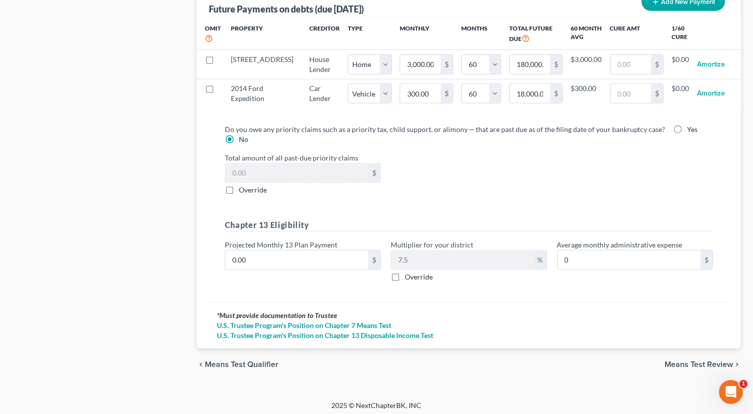
click at [692, 360] on span "Means Test Review" at bounding box center [698, 364] width 68 height 8
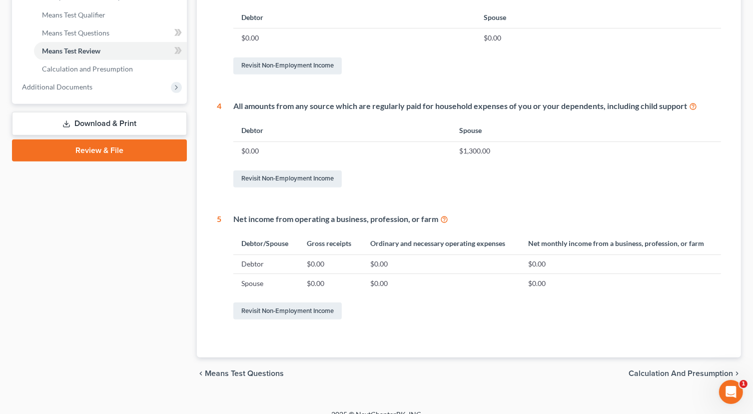
scroll to position [434, 0]
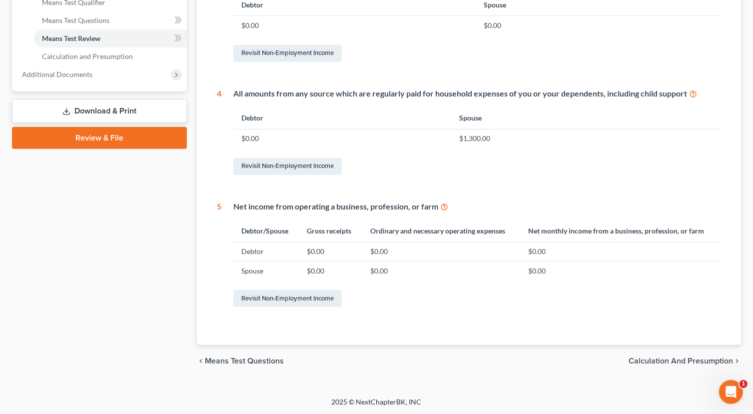
click at [641, 353] on div "chevron_left Means Test Questions Calculation and Presumption chevron_right" at bounding box center [469, 361] width 544 height 32
click at [650, 358] on span "Calculation and Presumption" at bounding box center [680, 361] width 104 height 8
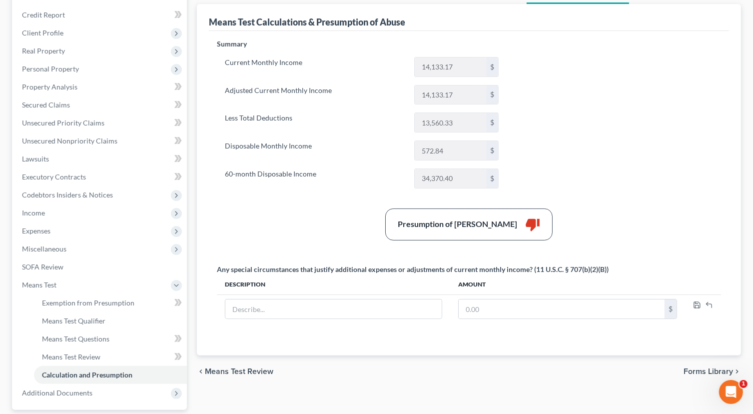
scroll to position [100, 0]
